Goal: Navigation & Orientation: Understand site structure

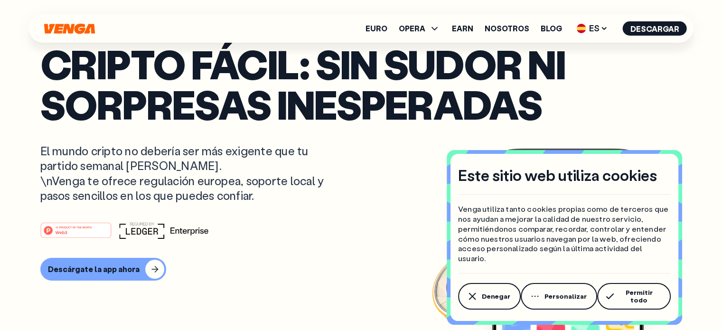
click at [659, 77] on p "Cripto fácil: sin sudor ni sorpresas inesperadas" at bounding box center [360, 84] width 641 height 81
click at [632, 299] on span "Permitir todo" at bounding box center [638, 295] width 43 height 15
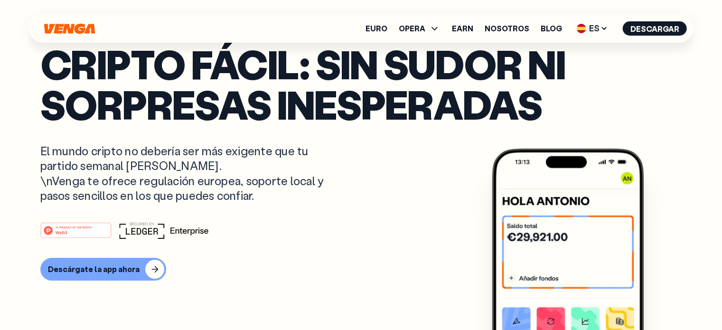
scroll to position [95, 0]
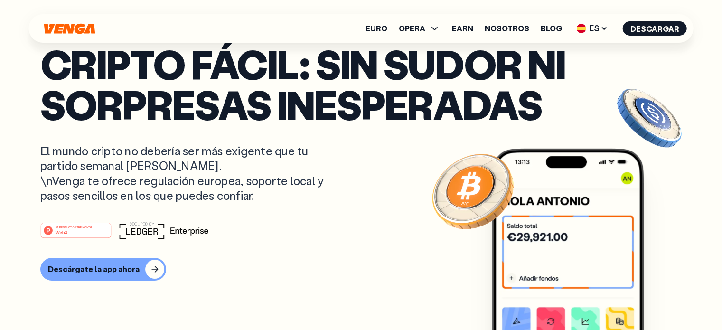
click at [518, 30] on link "Nosotros" at bounding box center [506, 29] width 45 height 8
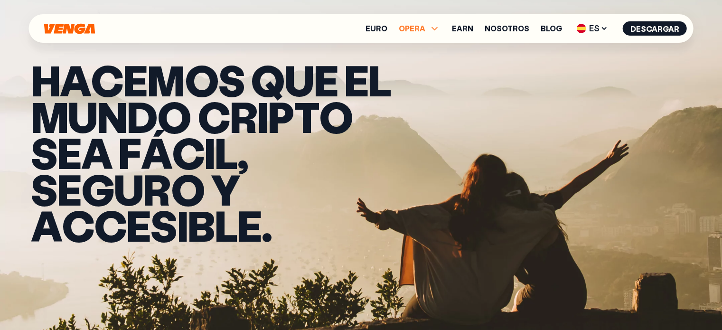
click at [421, 29] on span "OPERA" at bounding box center [411, 29] width 27 height 8
click at [78, 28] on icon "Inicio" at bounding box center [69, 28] width 53 height 11
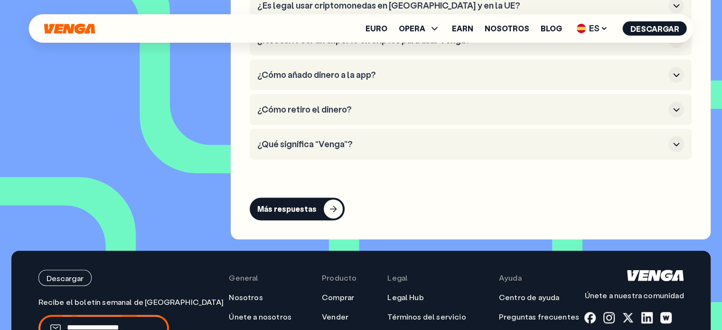
scroll to position [4222, 0]
